Goal: Find specific page/section: Find specific page/section

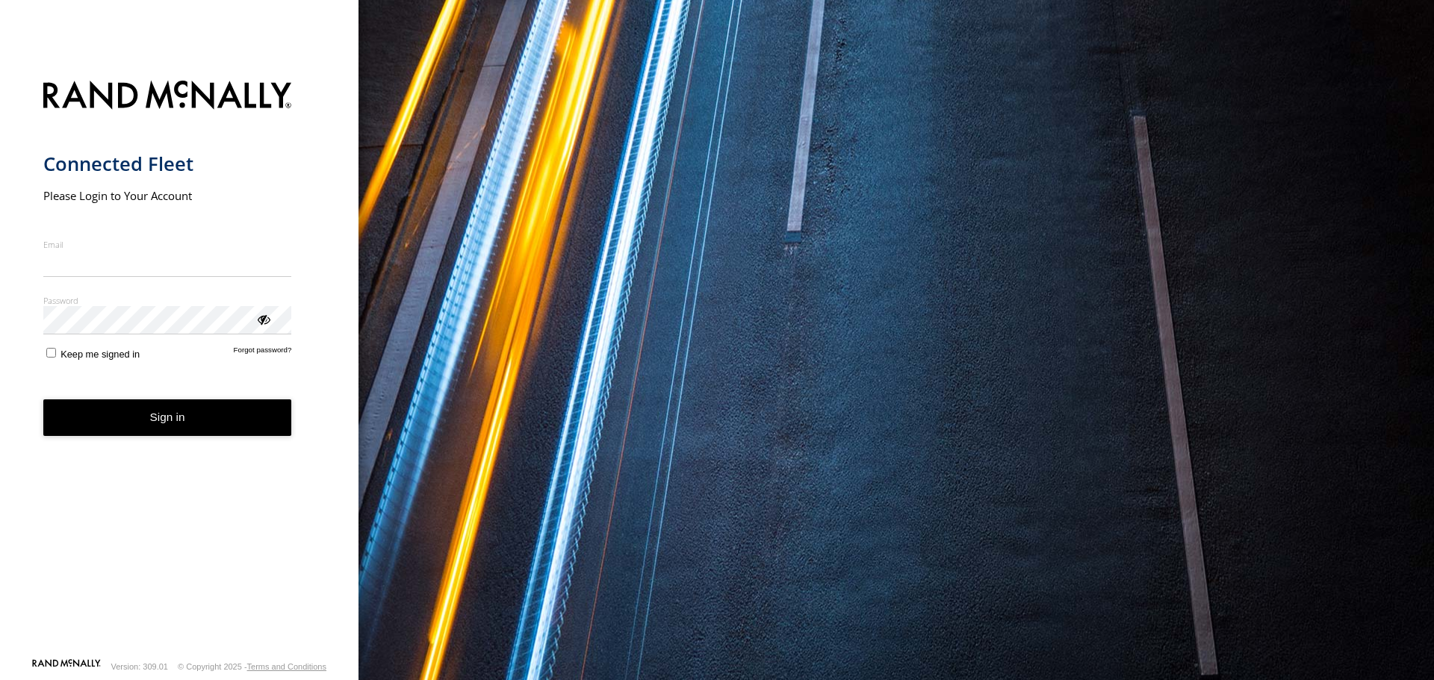
type input "**********"
click at [178, 429] on button "Sign in" at bounding box center [167, 418] width 249 height 37
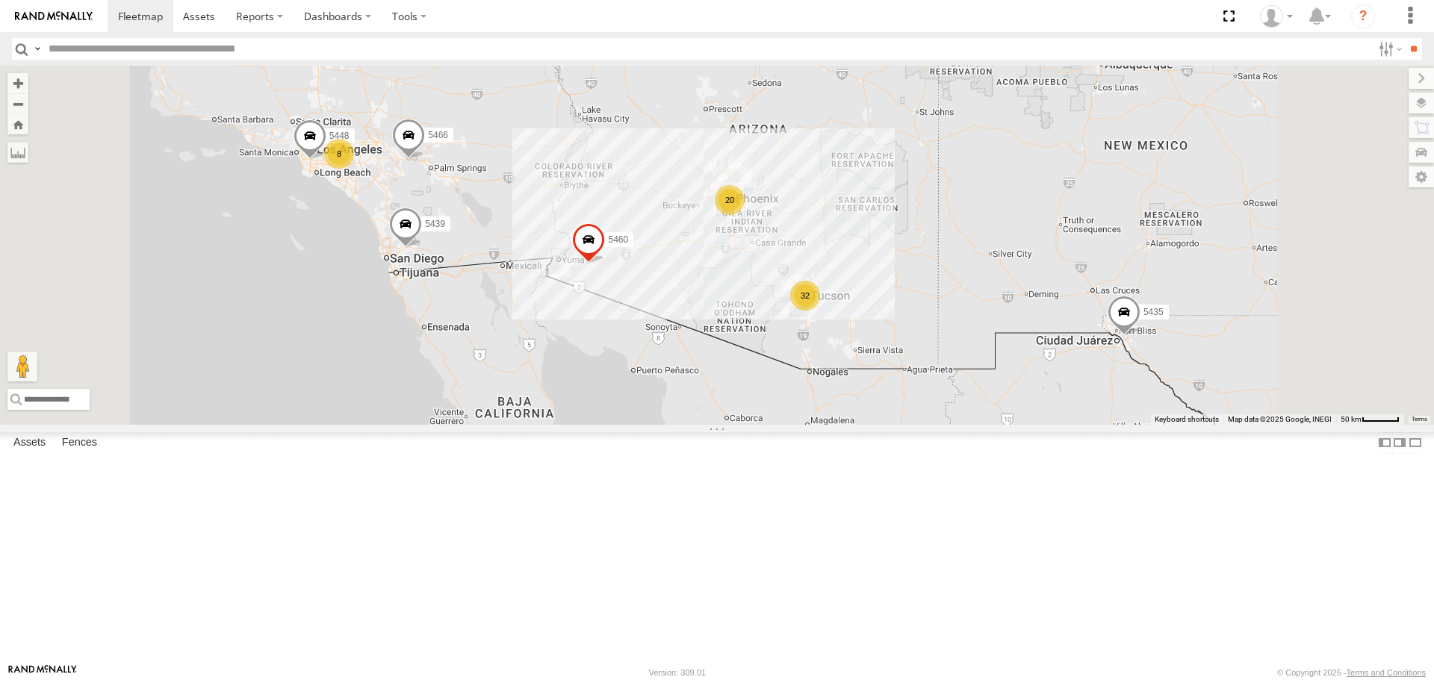
click at [745, 215] on div "20" at bounding box center [730, 200] width 30 height 30
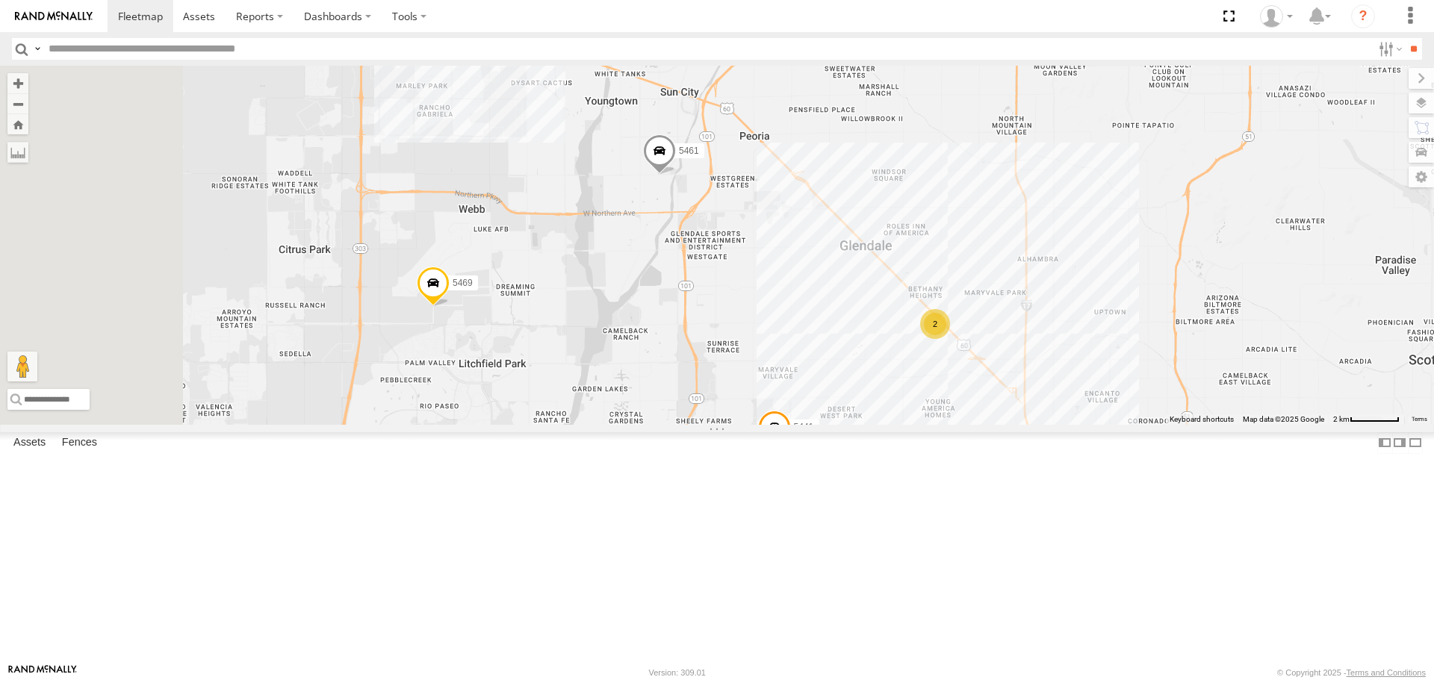
drag, startPoint x: 654, startPoint y: 309, endPoint x: 803, endPoint y: 439, distance: 197.4
click at [803, 424] on div "5439 5448 5435 5466 5460 13 2 2 5461 5469 5441" at bounding box center [717, 245] width 1434 height 359
click at [173, 49] on input "text" at bounding box center [708, 49] width 1330 height 22
type input "****"
click at [1405, 38] on input "**" at bounding box center [1413, 49] width 17 height 22
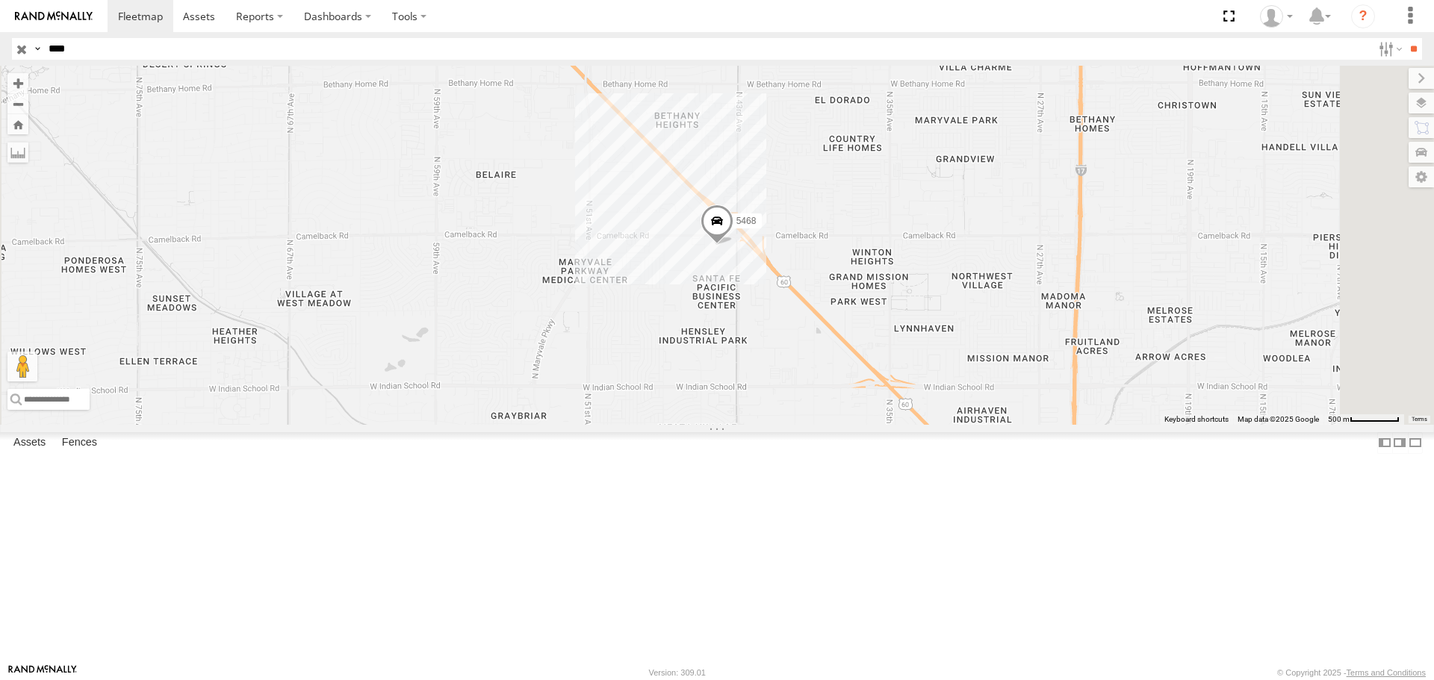
click at [733, 246] on span at bounding box center [717, 225] width 33 height 40
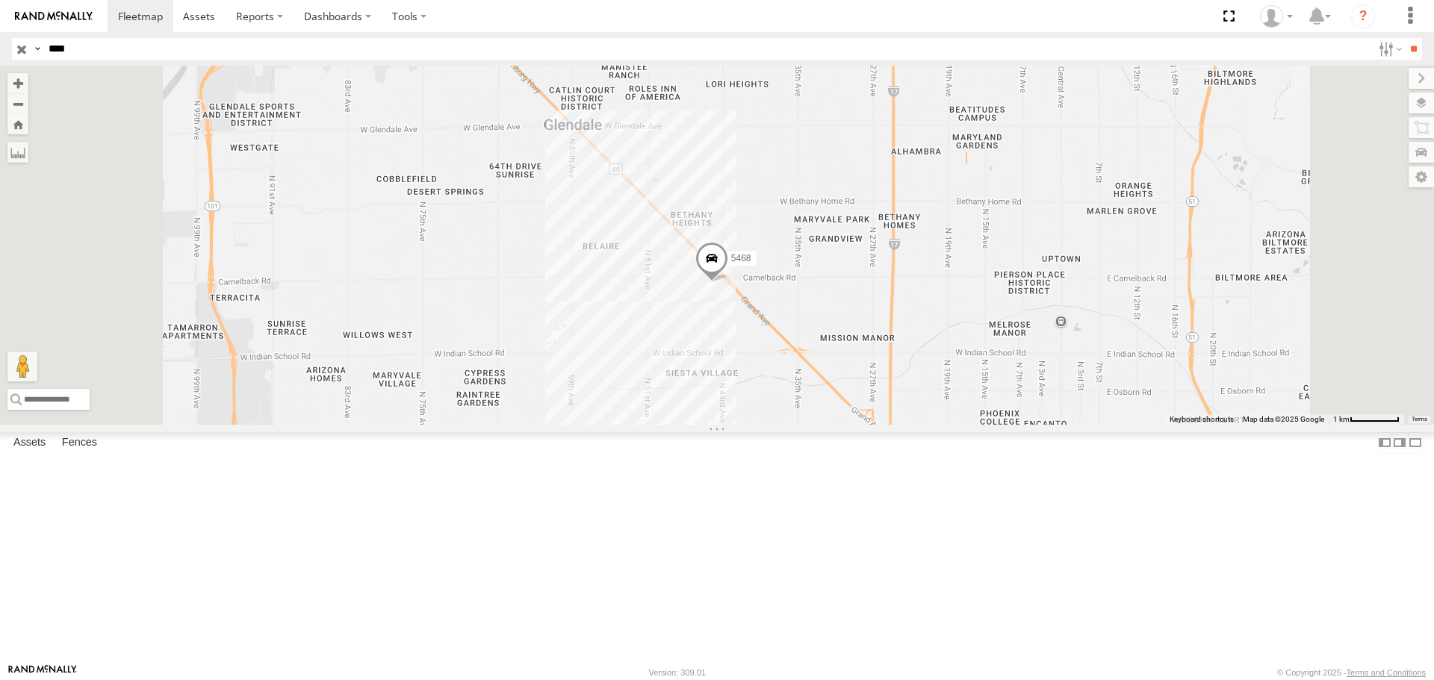
click at [18, 43] on input "button" at bounding box center [21, 49] width 19 height 22
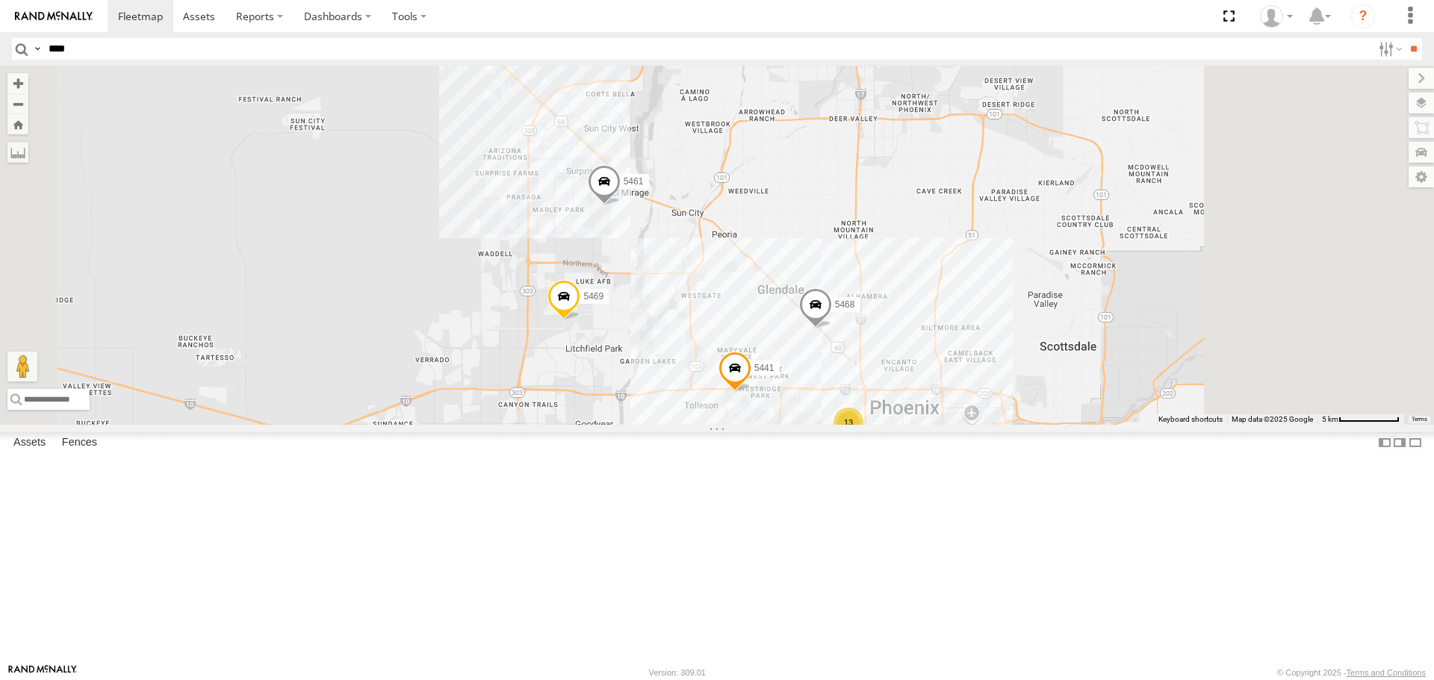
drag, startPoint x: 1058, startPoint y: 516, endPoint x: 762, endPoint y: 304, distance: 364.0
click at [792, 328] on div "5468 5441 13 2 5461 5469" at bounding box center [717, 245] width 1434 height 359
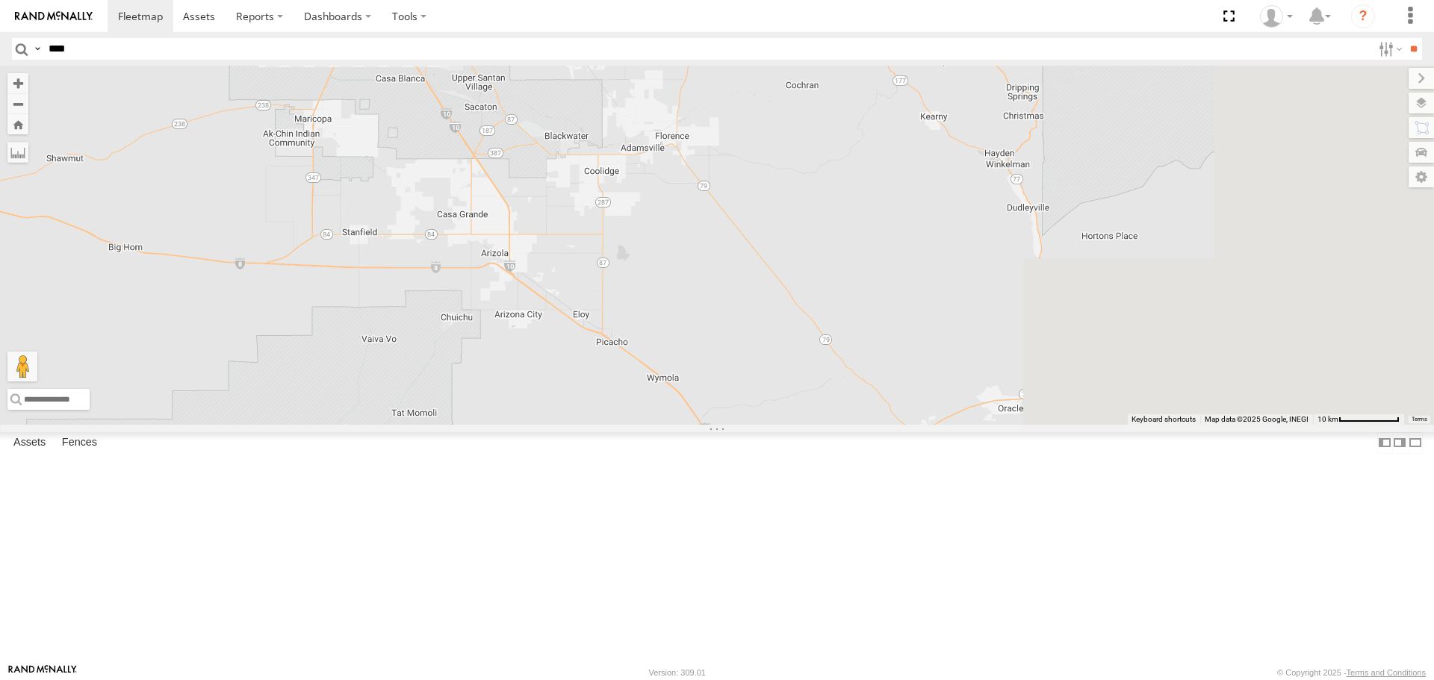
drag, startPoint x: 908, startPoint y: 417, endPoint x: 825, endPoint y: 281, distance: 158.8
click at [825, 281] on div "5468 5441 5461 5469 5459 13 2" at bounding box center [717, 245] width 1434 height 359
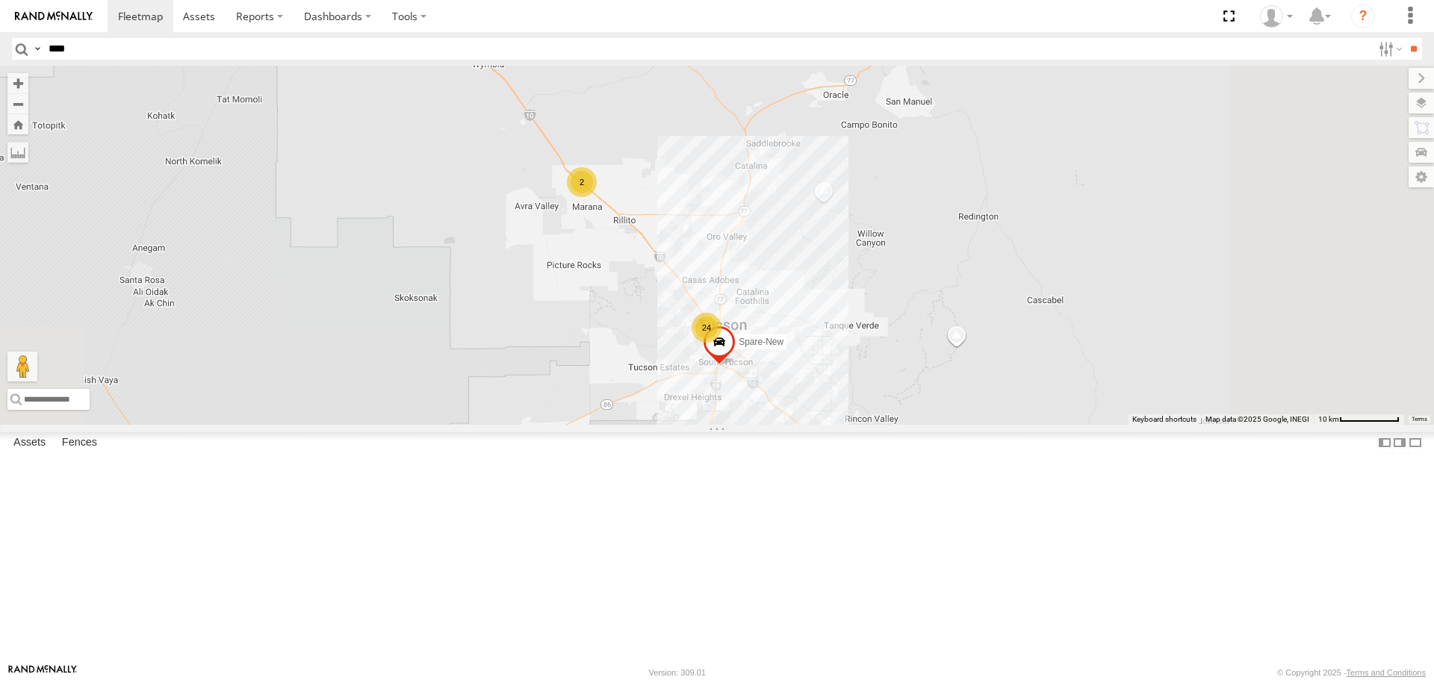
drag, startPoint x: 976, startPoint y: 565, endPoint x: 874, endPoint y: 367, distance: 222.8
click at [874, 367] on div "5468 5441 5461 5469 5459 13 2 24 2 Spare-New" at bounding box center [717, 245] width 1434 height 359
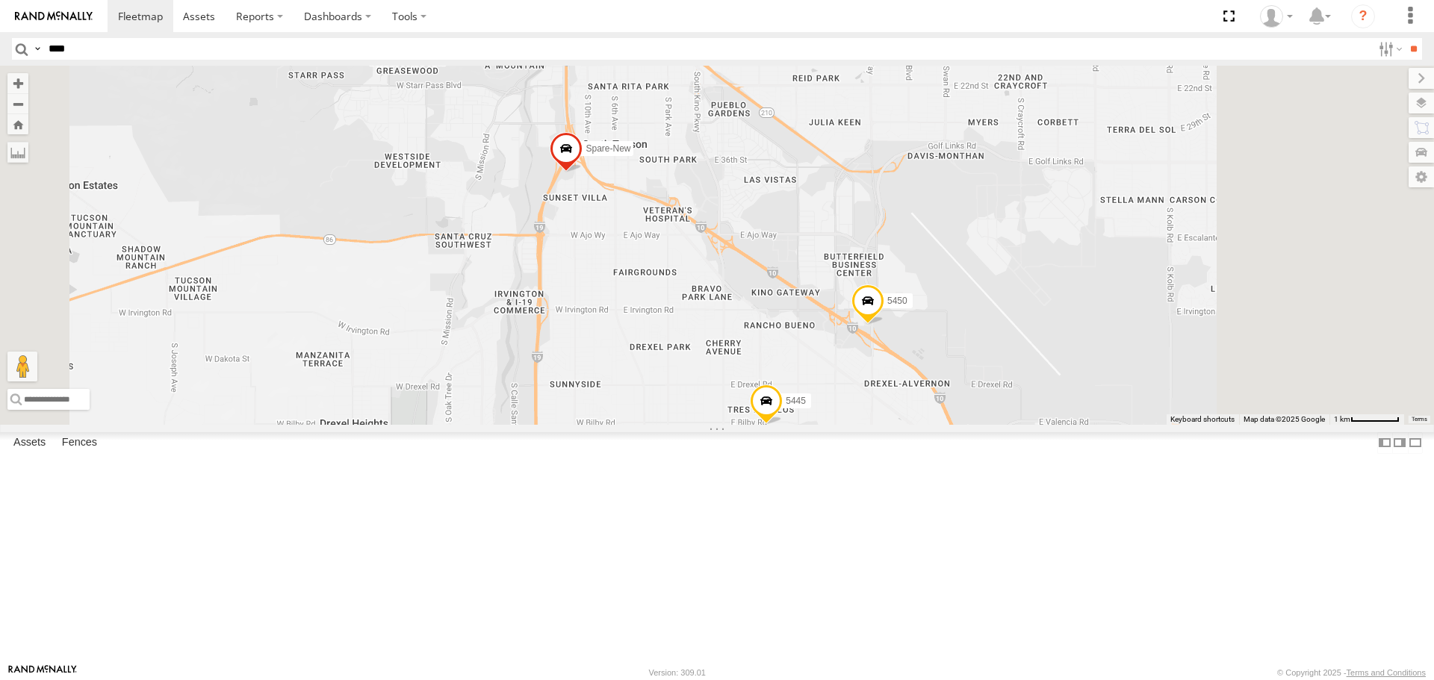
drag, startPoint x: 1108, startPoint y: 574, endPoint x: 1046, endPoint y: 474, distance: 117.7
click at [1046, 424] on div "5468 5441 5461 5469 5459 Spare-New 5447 Spare 5450 5445 23 5457" at bounding box center [717, 245] width 1434 height 359
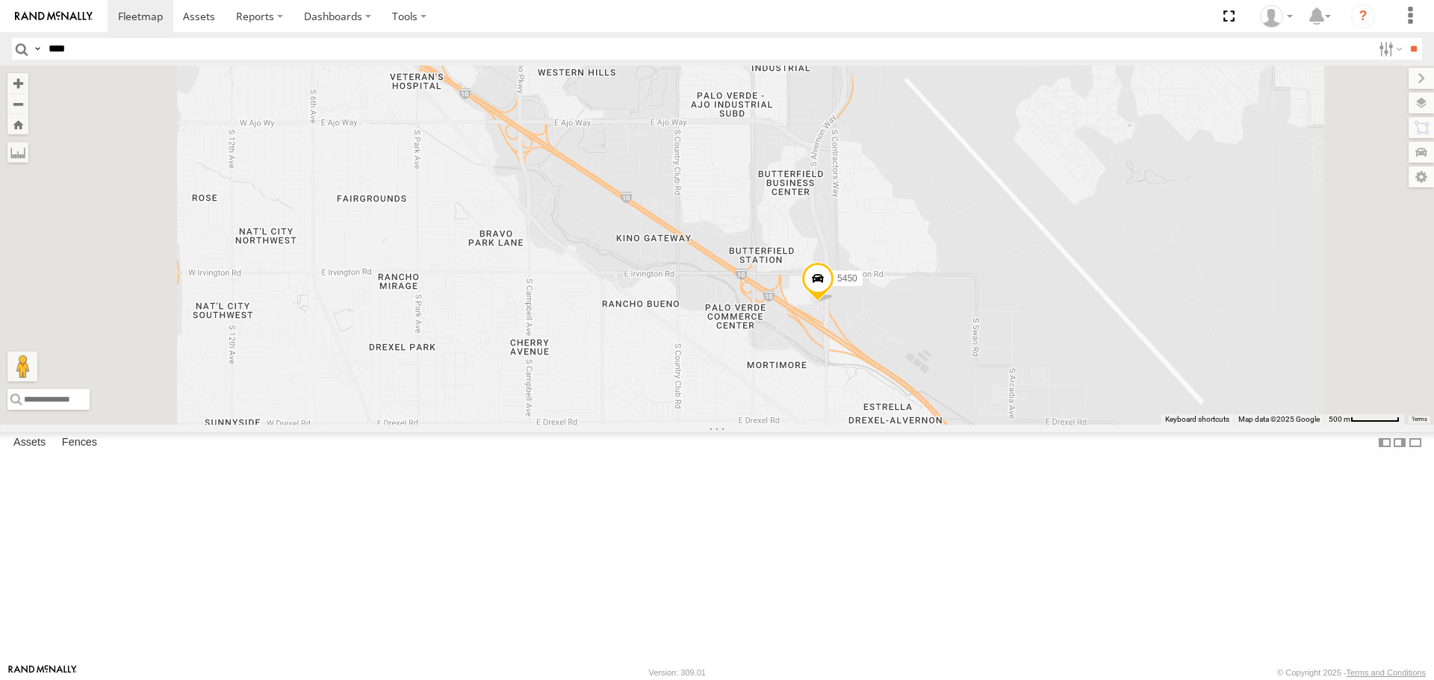
drag, startPoint x: 921, startPoint y: 588, endPoint x: 1009, endPoint y: 432, distance: 178.6
click at [1009, 424] on div "5468 5441 5461 5469 5459 Spare-New 5447 Spare 5450 5445 5457 5437" at bounding box center [717, 245] width 1434 height 359
